Goal: Transaction & Acquisition: Purchase product/service

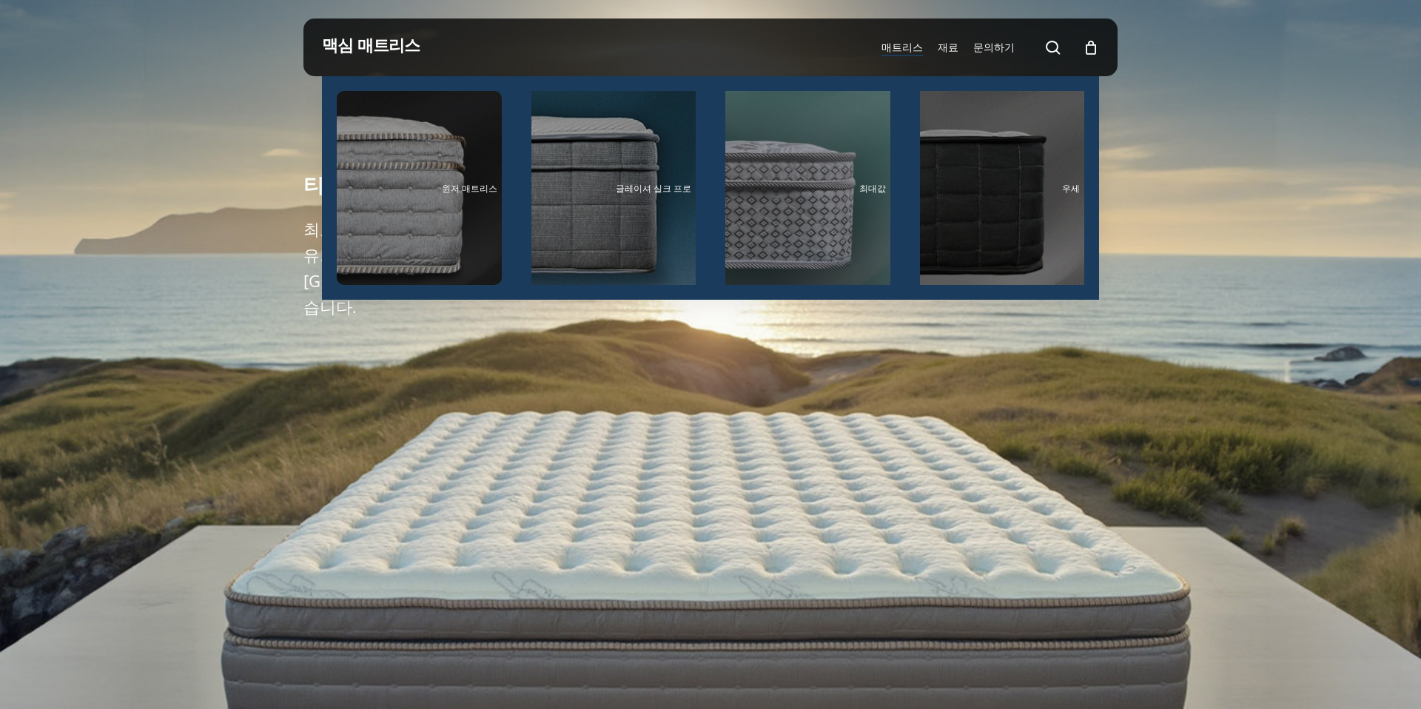
click at [914, 50] on font "매트리스" at bounding box center [902, 47] width 41 height 14
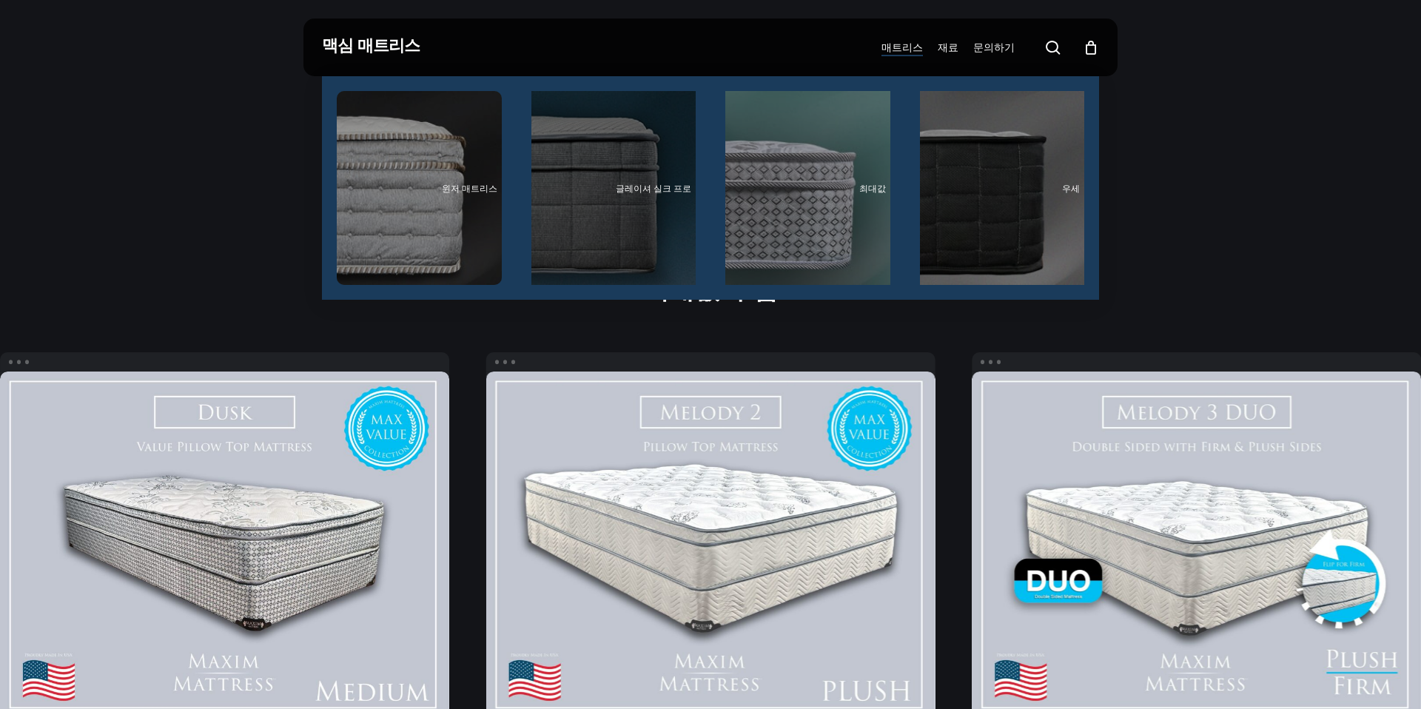
click at [648, 190] on font "글레이셔 실크 프로" at bounding box center [654, 188] width 76 height 13
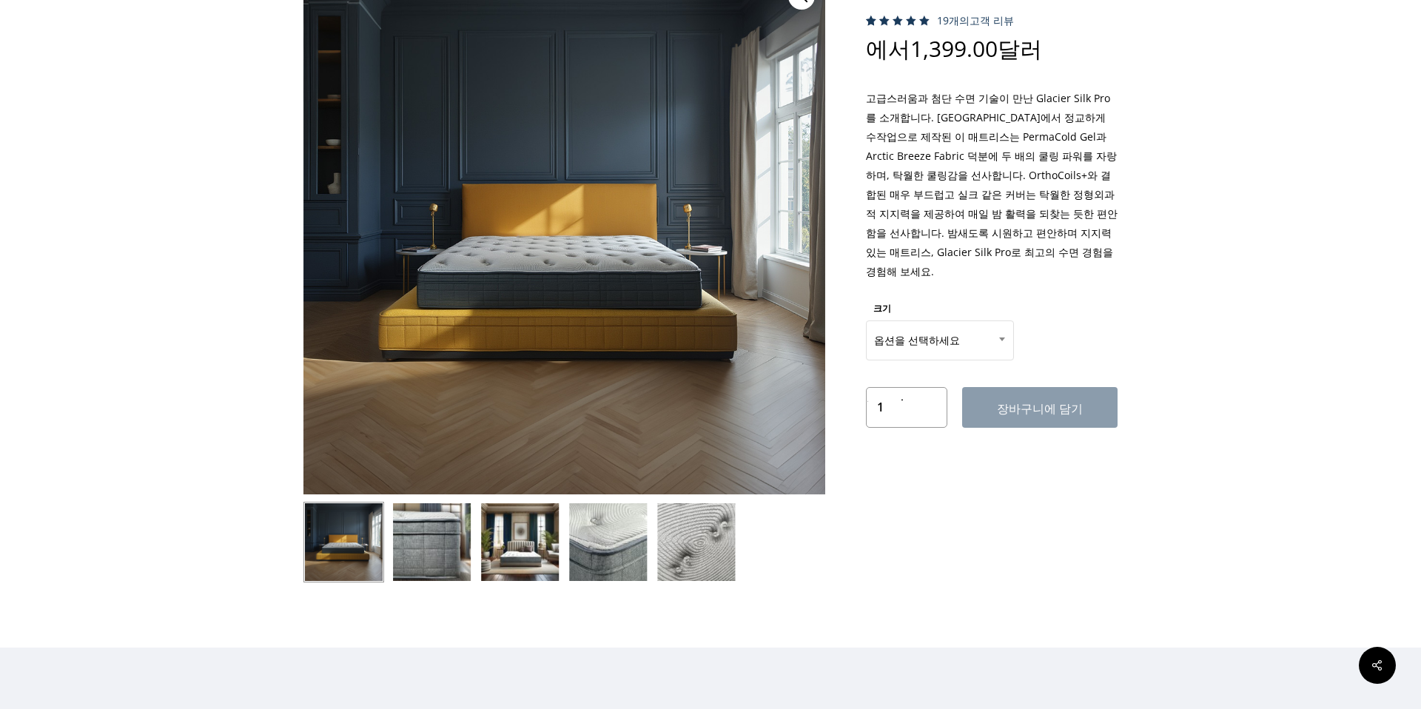
scroll to position [134, 0]
click at [438, 549] on img at bounding box center [432, 541] width 81 height 81
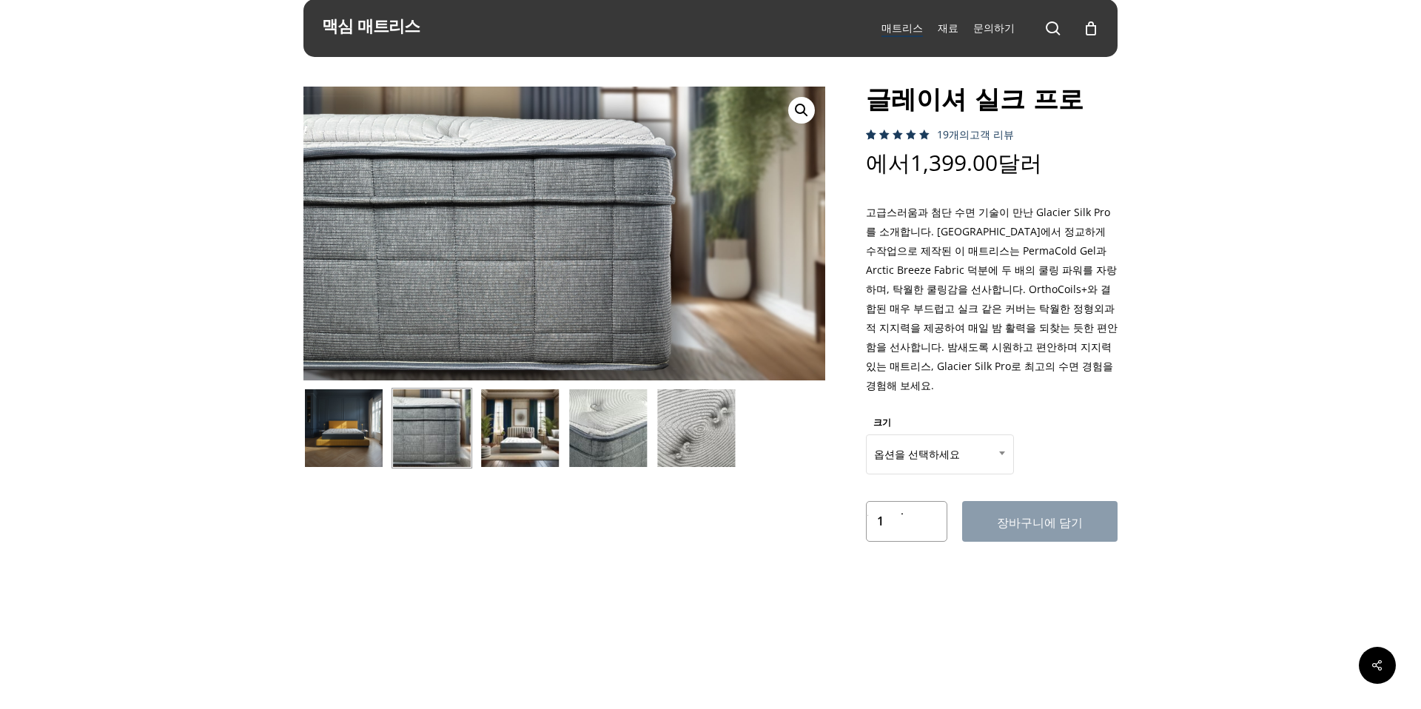
scroll to position [0, 0]
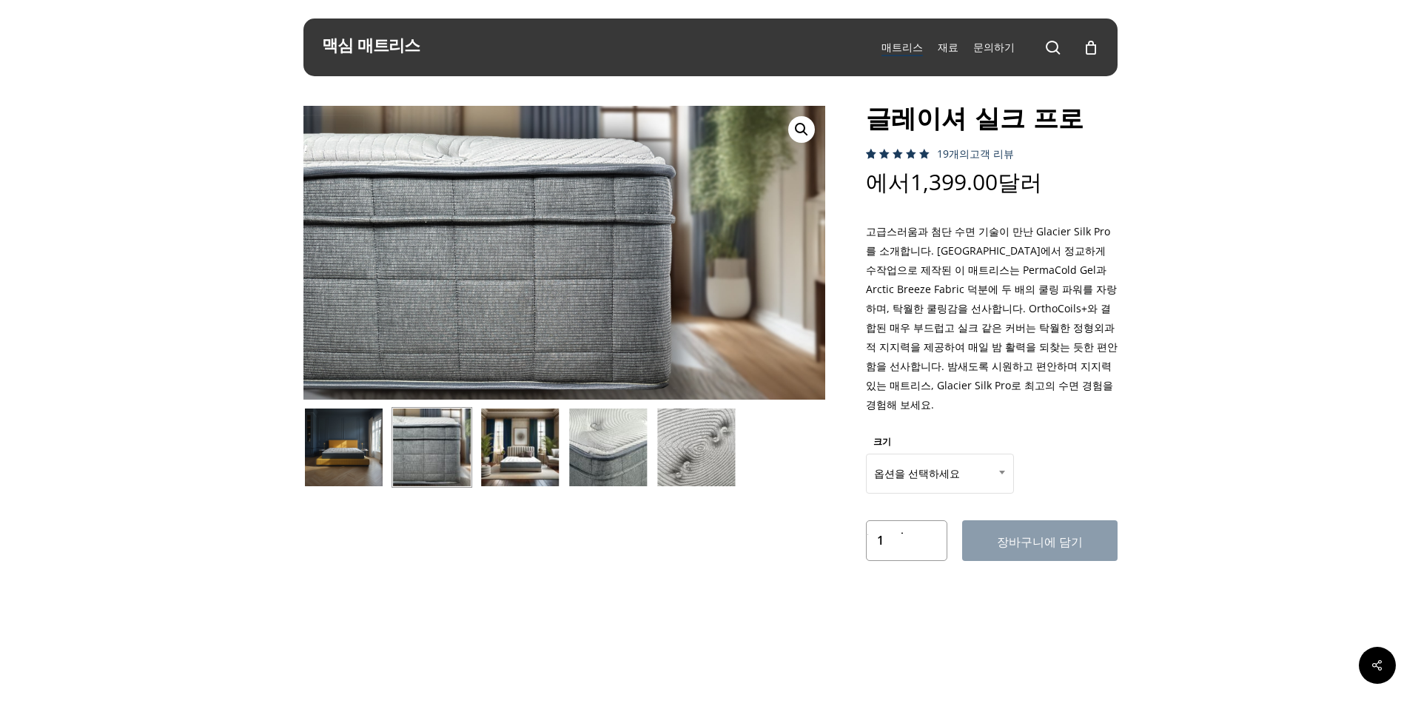
click at [520, 463] on img at bounding box center [520, 447] width 81 height 81
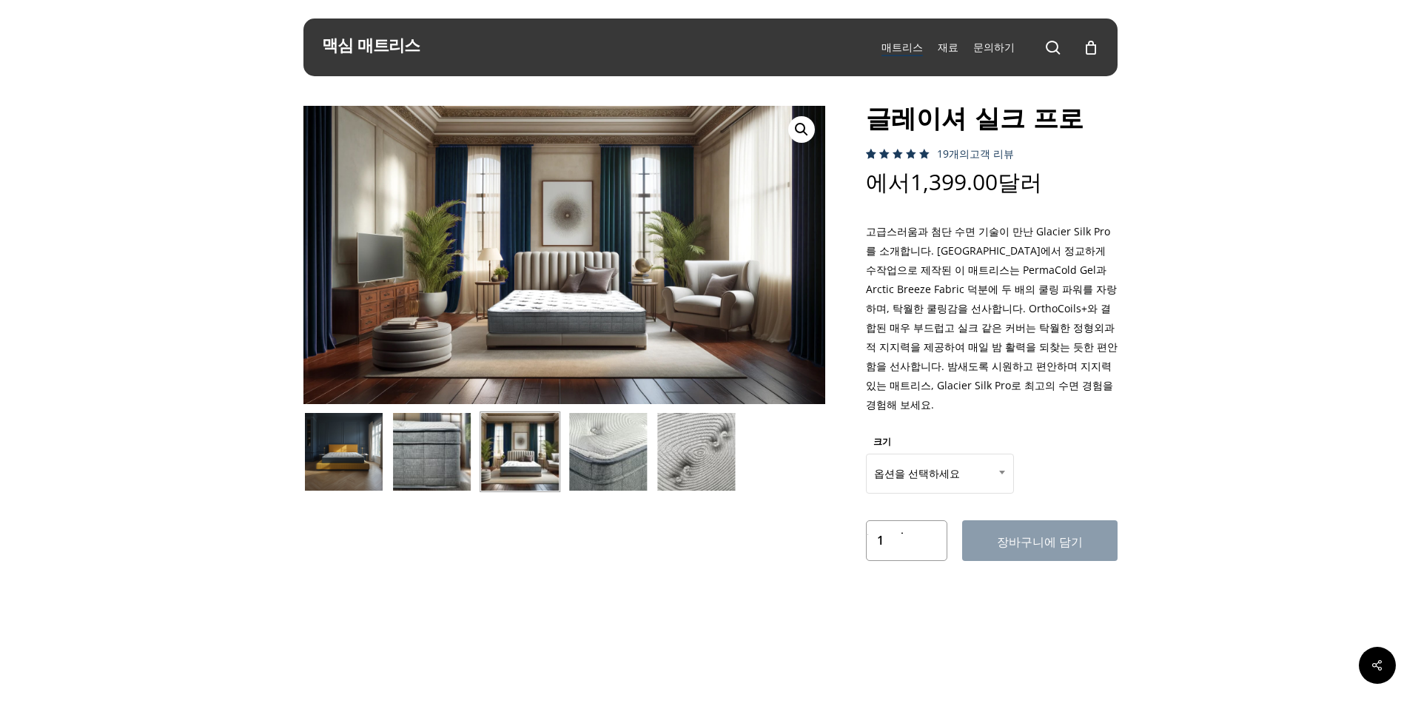
click at [344, 446] on img at bounding box center [344, 452] width 81 height 81
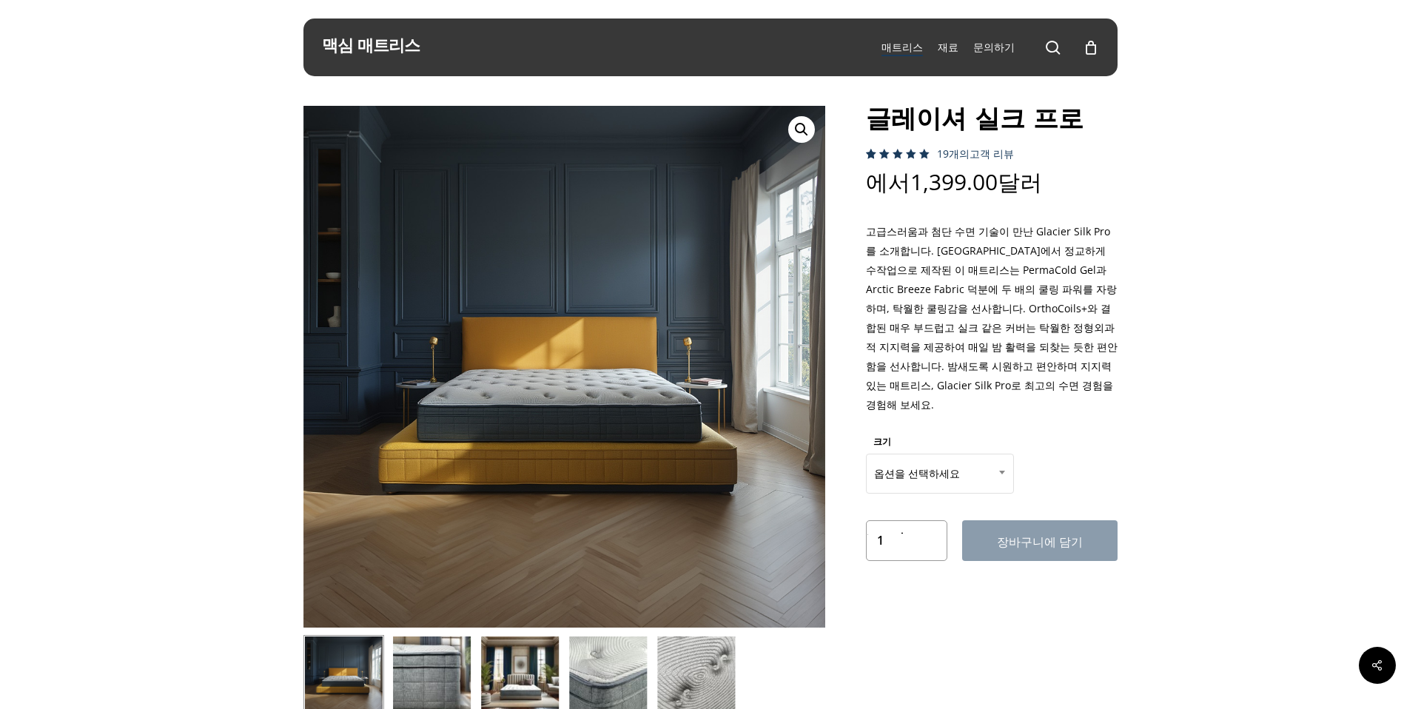
click at [516, 691] on img at bounding box center [520, 675] width 81 height 81
